Goal: Communication & Community: Answer question/provide support

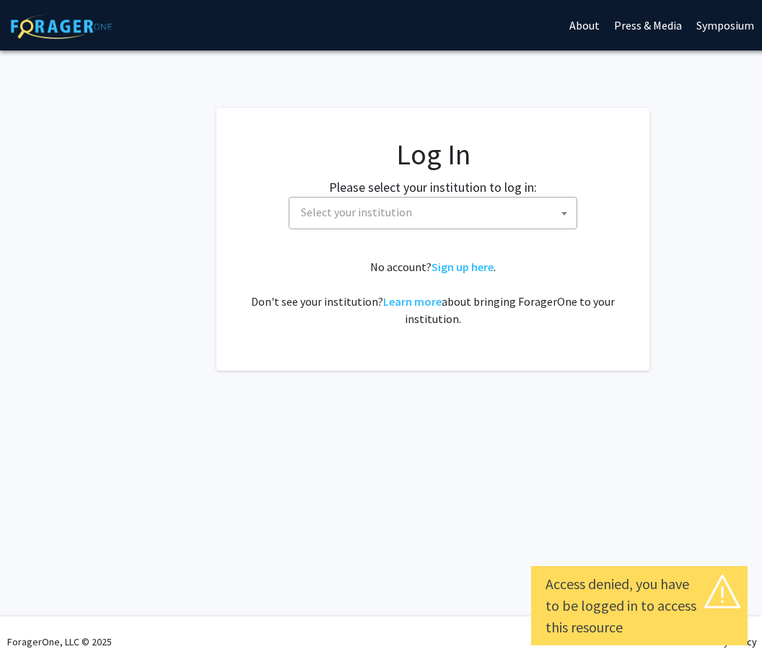
click at [544, 201] on span "Select your institution" at bounding box center [435, 213] width 281 height 30
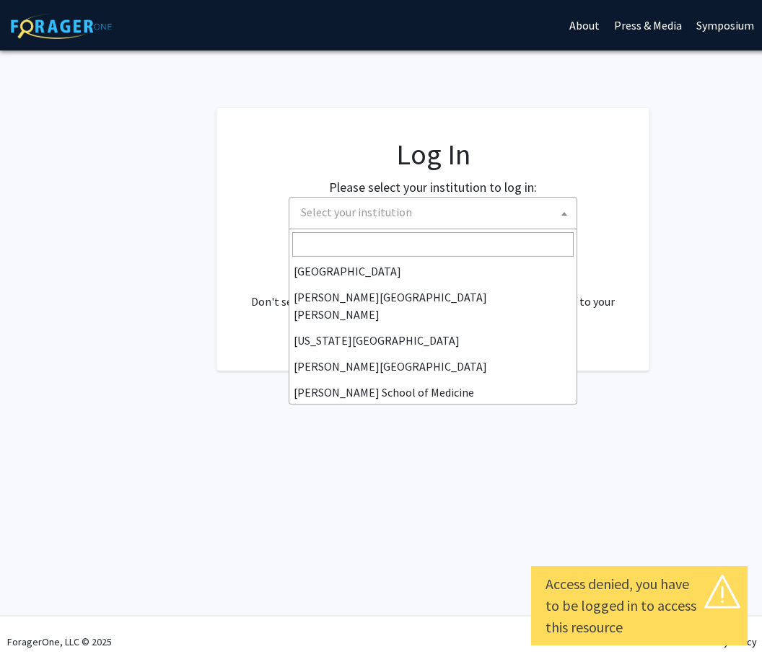
scroll to position [260, 0]
select select "1"
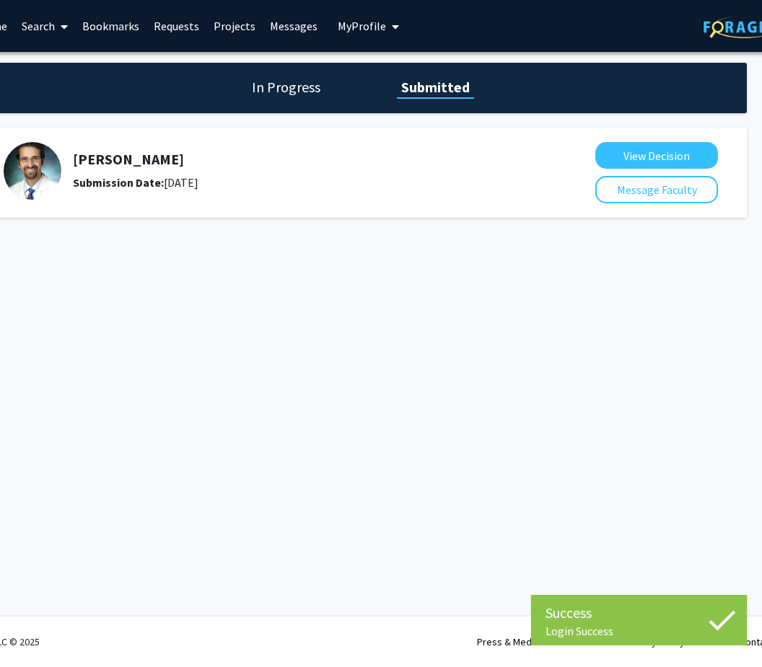
scroll to position [0, 72]
click at [707, 152] on button "View Decision" at bounding box center [656, 155] width 123 height 27
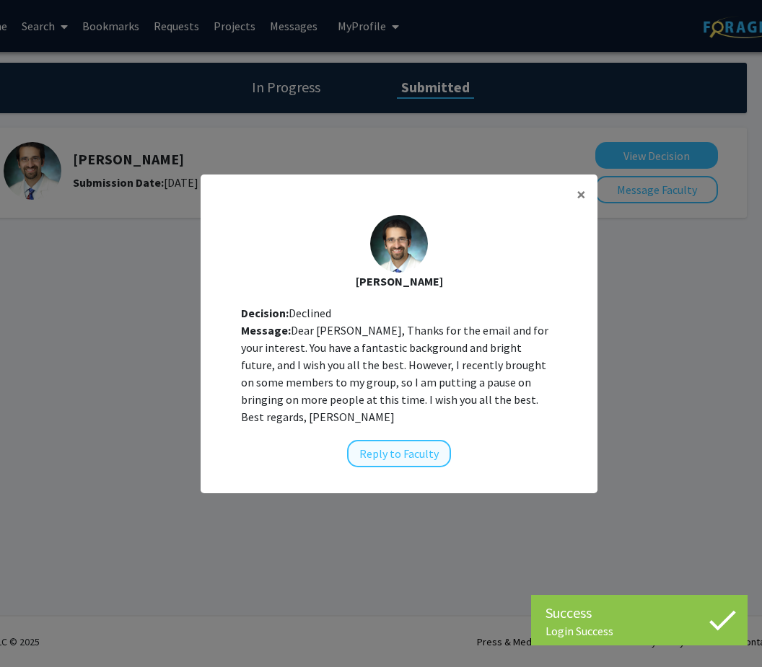
click at [415, 465] on button "Reply to Faculty" at bounding box center [399, 453] width 104 height 27
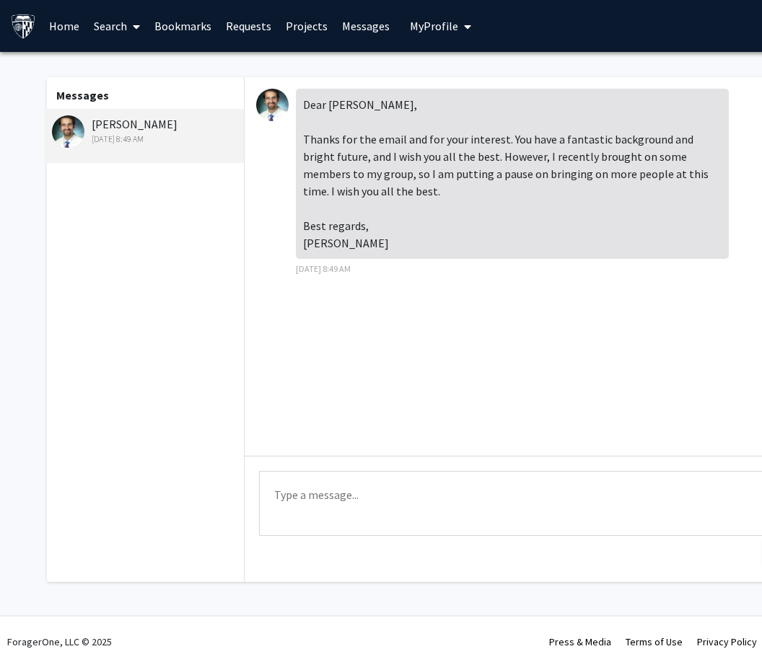
click at [557, 503] on textarea "Type a message" at bounding box center [531, 503] width 545 height 65
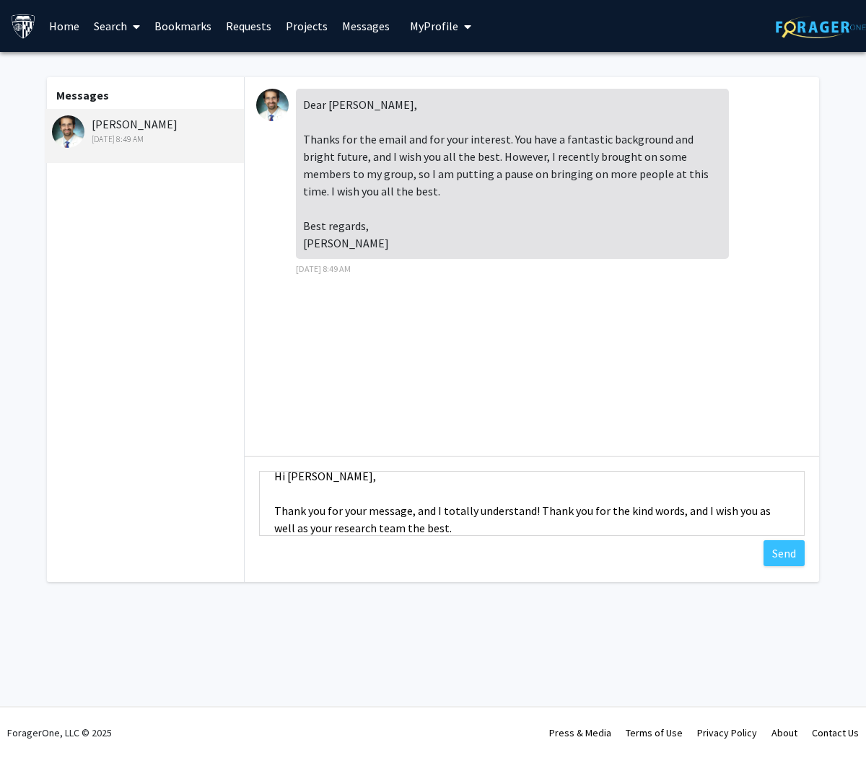
click at [688, 511] on textarea "Hi [PERSON_NAME], Thank you for your message, and I totally understand! Thank y…" at bounding box center [531, 503] width 545 height 65
click at [607, 519] on textarea "Hi [PERSON_NAME], Thank you for your message, and I totally understand! Thank y…" at bounding box center [531, 503] width 545 height 65
click at [408, 511] on textarea "Hi [PERSON_NAME], Thank you for your message, and I totally understand! Thank y…" at bounding box center [531, 503] width 545 height 65
click at [685, 528] on textarea "Hi [PERSON_NAME], Thank you for your message and consideration, and I totally u…" at bounding box center [531, 503] width 545 height 65
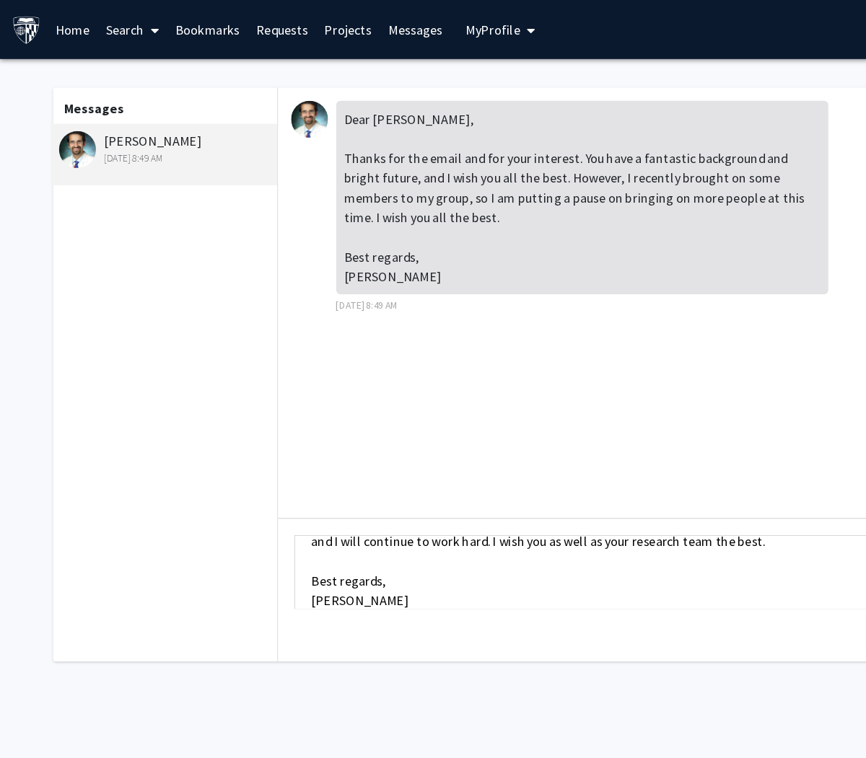
scroll to position [52, 0]
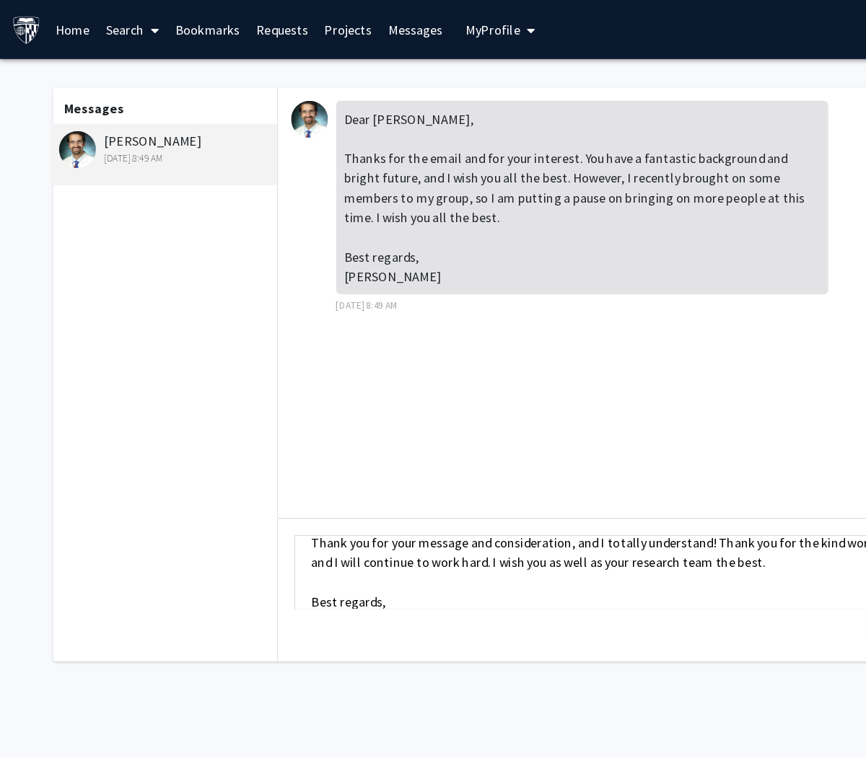
click at [686, 488] on textarea "Hi [PERSON_NAME], Thank you for your message and consideration, and I totally u…" at bounding box center [531, 503] width 545 height 65
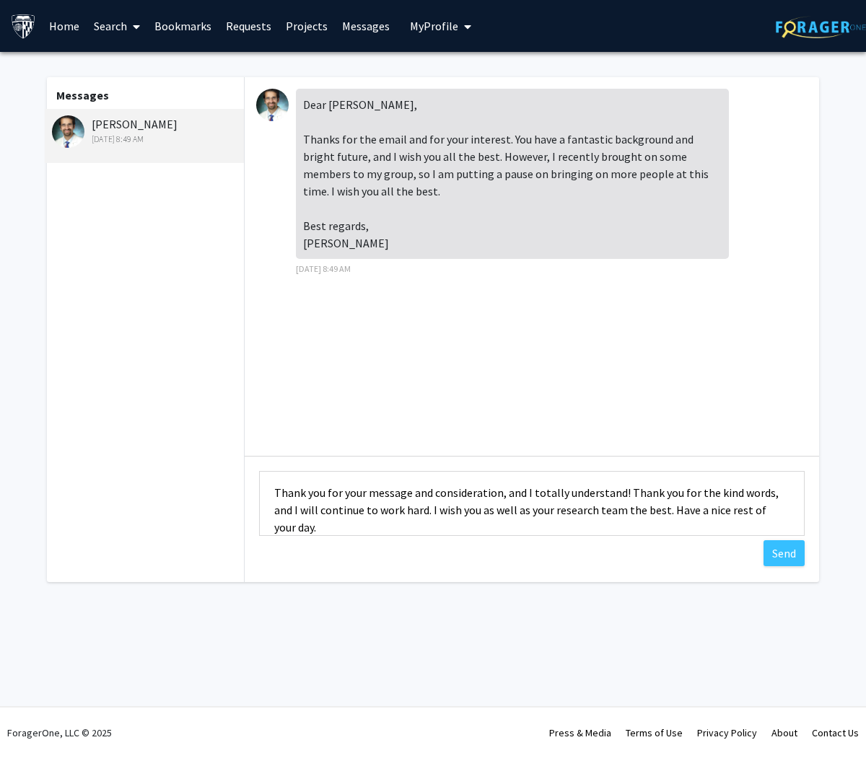
scroll to position [36, 0]
click at [649, 488] on textarea "Hi [PERSON_NAME], Thank you for your message and consideration, and I totally u…" at bounding box center [531, 503] width 545 height 65
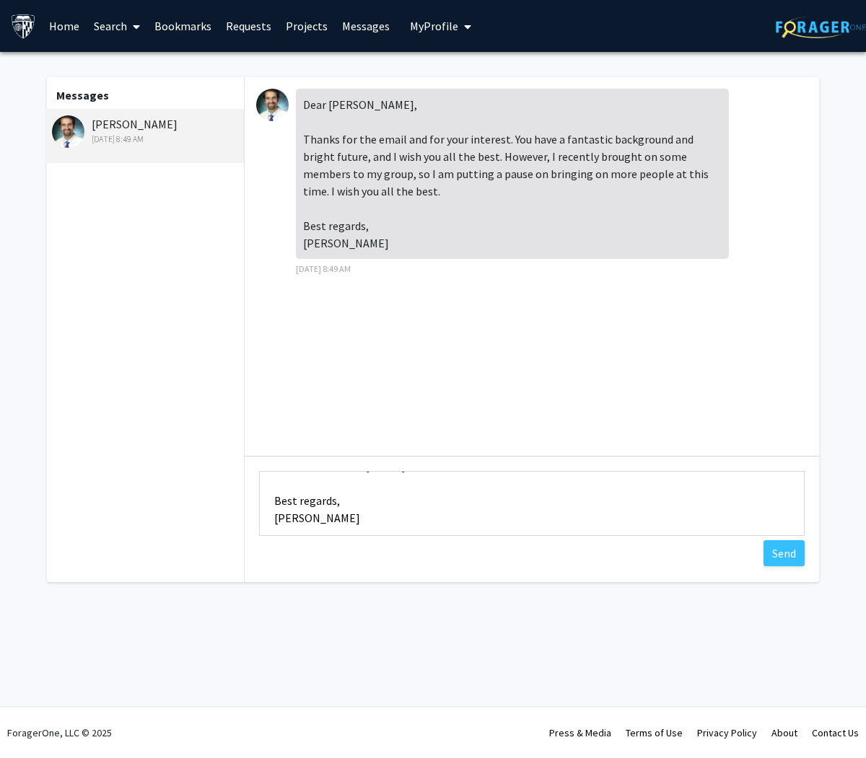
scroll to position [100, 0]
type textarea "Hi [PERSON_NAME], Thank you for your message and consideration, and I totally u…"
click at [761, 555] on button "Send" at bounding box center [783, 553] width 41 height 26
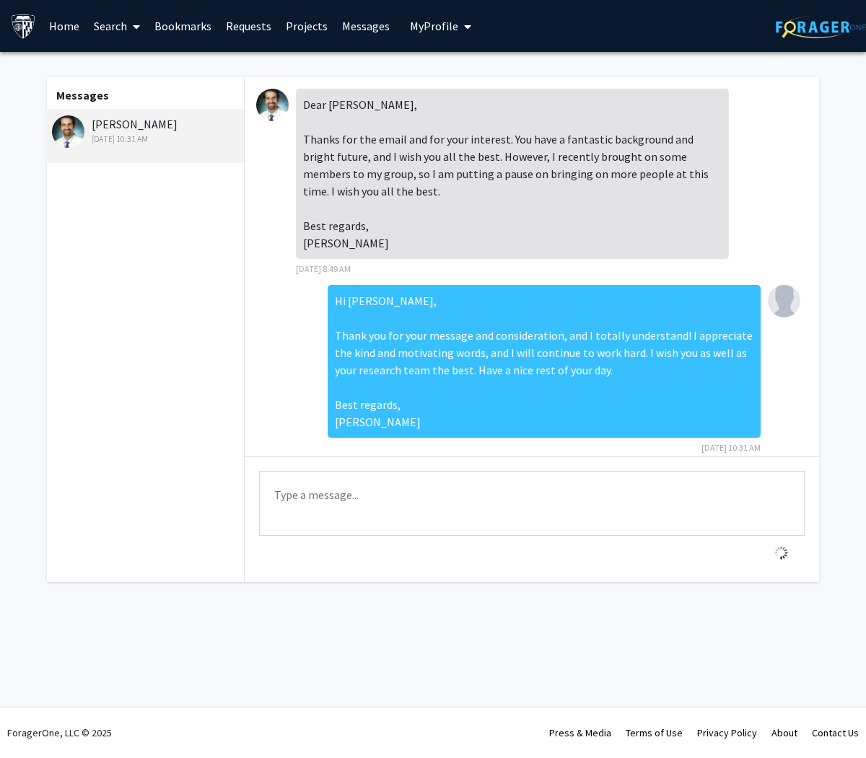
scroll to position [19, 0]
